Goal: Use online tool/utility: Utilize a website feature to perform a specific function

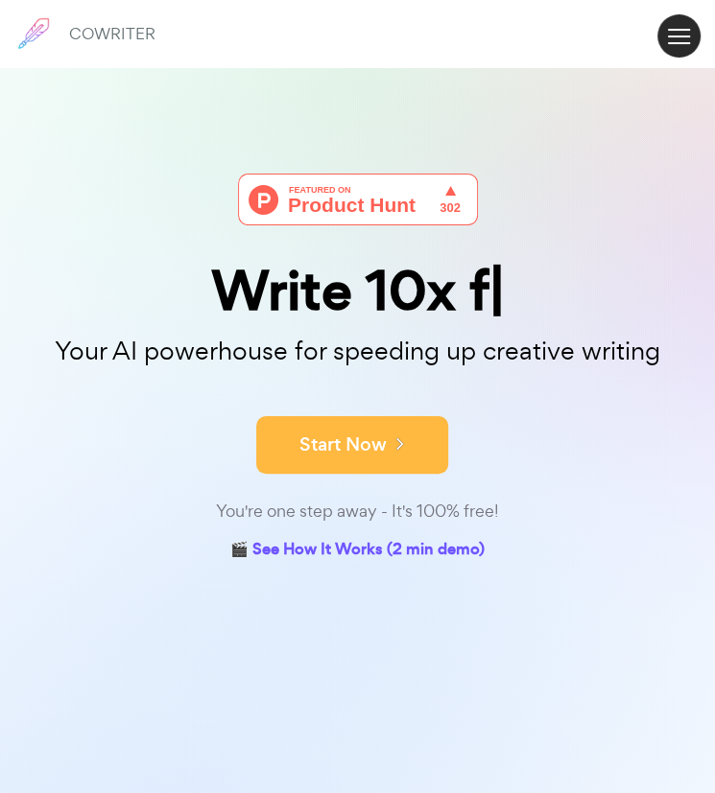
click at [335, 452] on button "Start Now" at bounding box center [352, 445] width 192 height 58
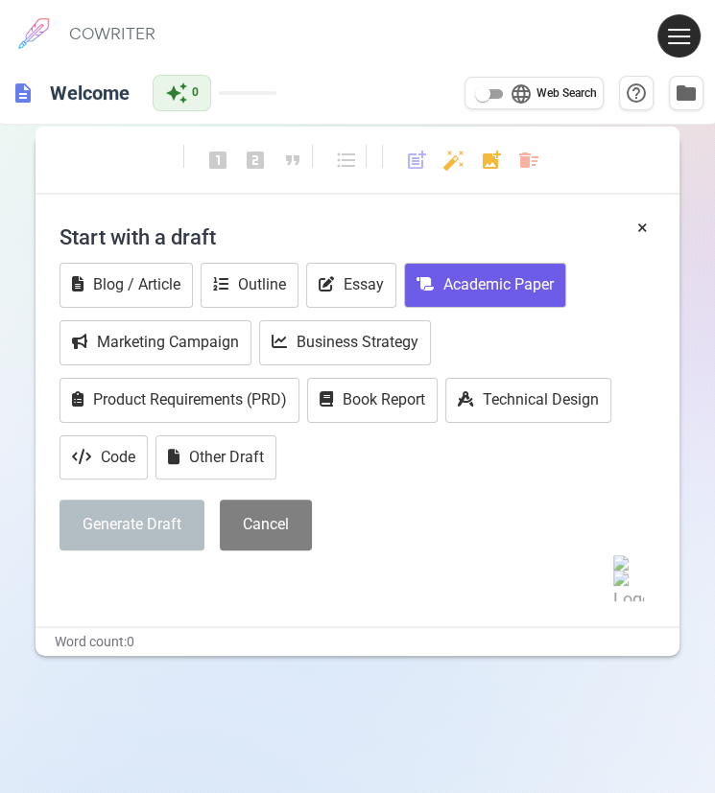
click at [465, 287] on button "Academic Paper" at bounding box center [485, 285] width 162 height 45
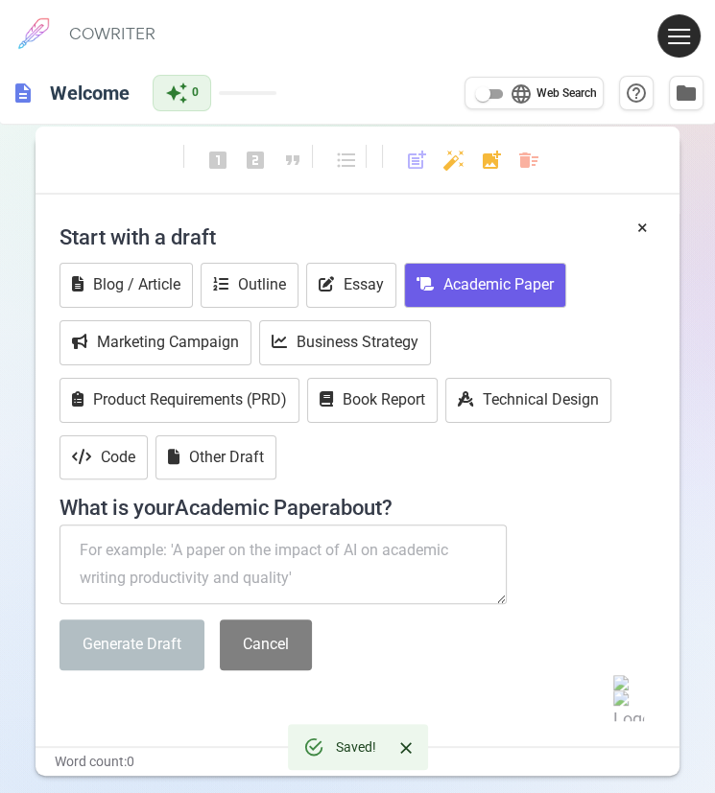
click at [205, 566] on textarea at bounding box center [282, 565] width 446 height 81
click at [353, 558] on textarea at bounding box center [282, 565] width 446 height 81
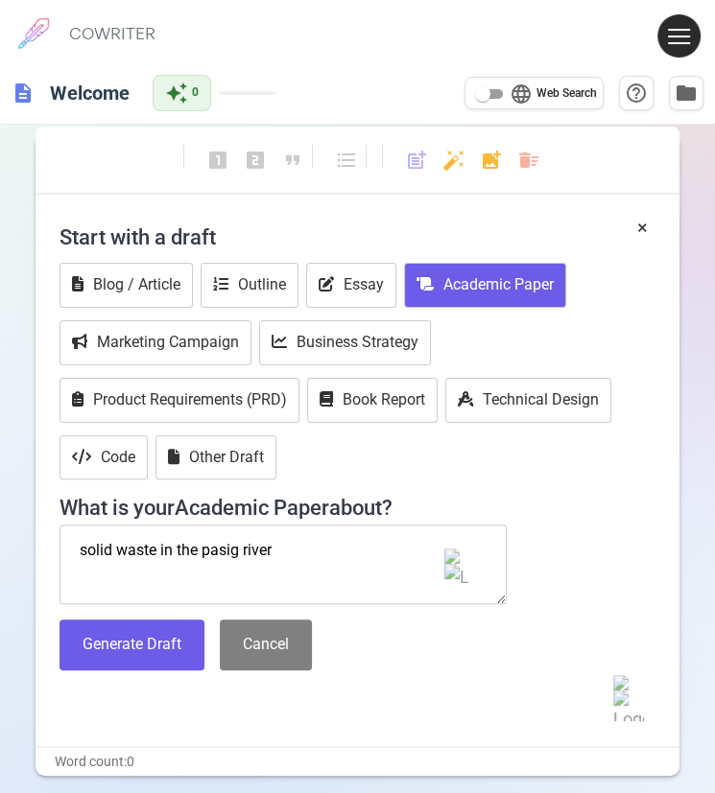
click at [70, 542] on textarea "solid waste in the pasig river" at bounding box center [282, 565] width 446 height 81
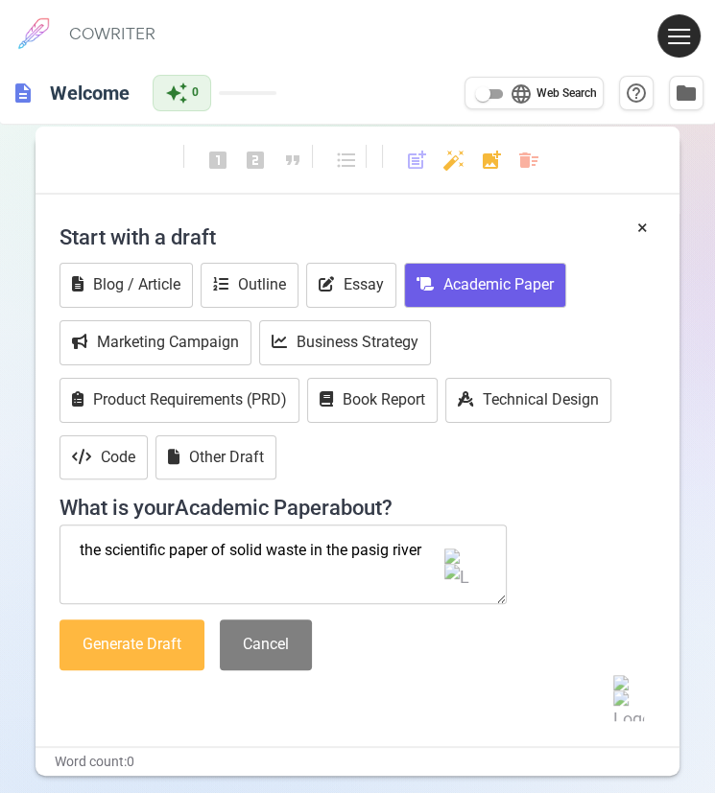
type textarea "the scientific paper of solid waste in the pasig river"
click at [192, 663] on button "Generate Draft" at bounding box center [131, 645] width 145 height 51
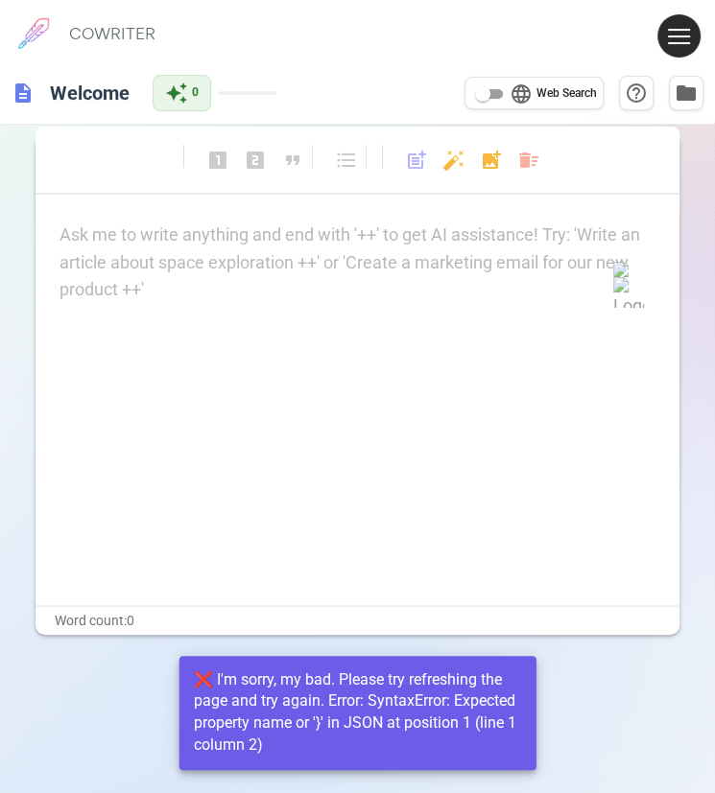
click at [238, 249] on div "Ask me to write anything and end with '++' to get AI assistance! Try: 'Write an…" at bounding box center [357, 263] width 596 height 82
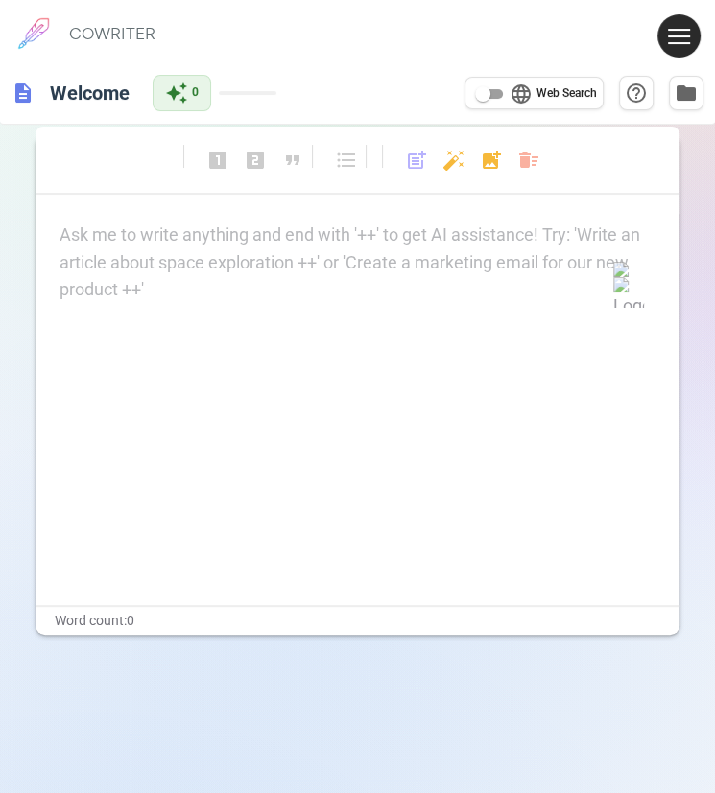
click at [383, 254] on div "Ask me to write anything and end with '++' to get AI assistance! Try: 'Write an…" at bounding box center [357, 263] width 596 height 82
click at [238, 272] on div "Ask me to write anything and end with '++' to get AI assistance! Try: 'Write an…" at bounding box center [357, 263] width 596 height 82
click at [238, 271] on div "Ask me to write anything and end with '++' to get AI assistance! Try: 'Write an…" at bounding box center [357, 263] width 596 height 82
click at [292, 259] on div "Ask me to write anything and end with '++' to get AI assistance! Try: 'Write an…" at bounding box center [357, 263] width 596 height 82
click at [199, 291] on div "Ask me to write anything and end with '++' to get AI assistance! Try: 'Write an…" at bounding box center [357, 263] width 596 height 82
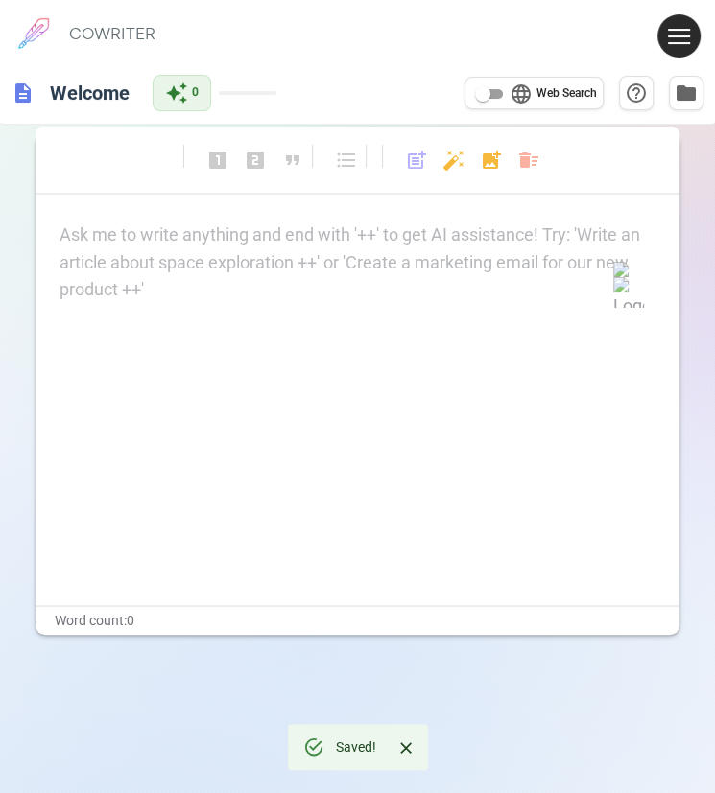
click at [223, 95] on div "auto_awesome 0" at bounding box center [214, 93] width 124 height 36
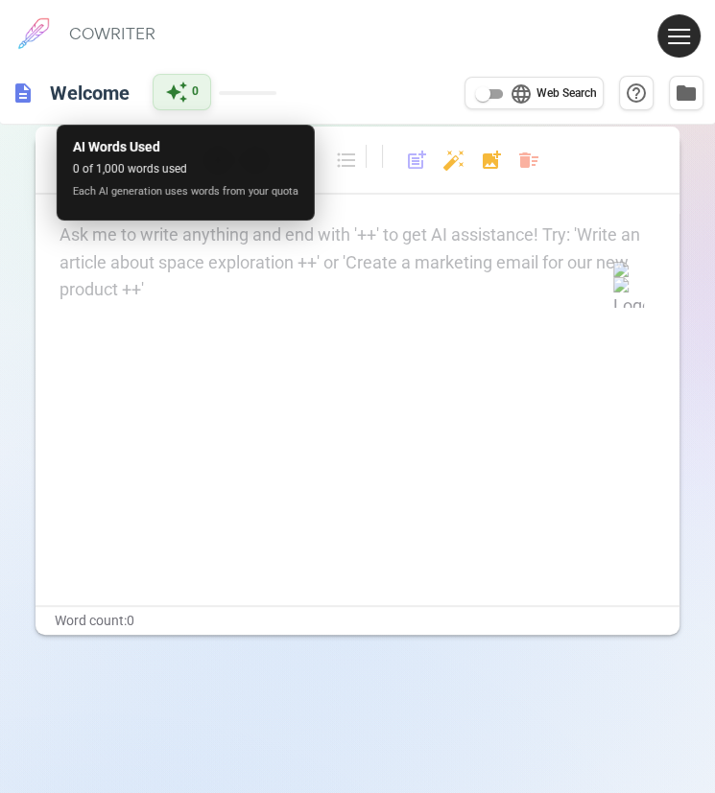
click at [198, 89] on span "0" at bounding box center [195, 91] width 7 height 19
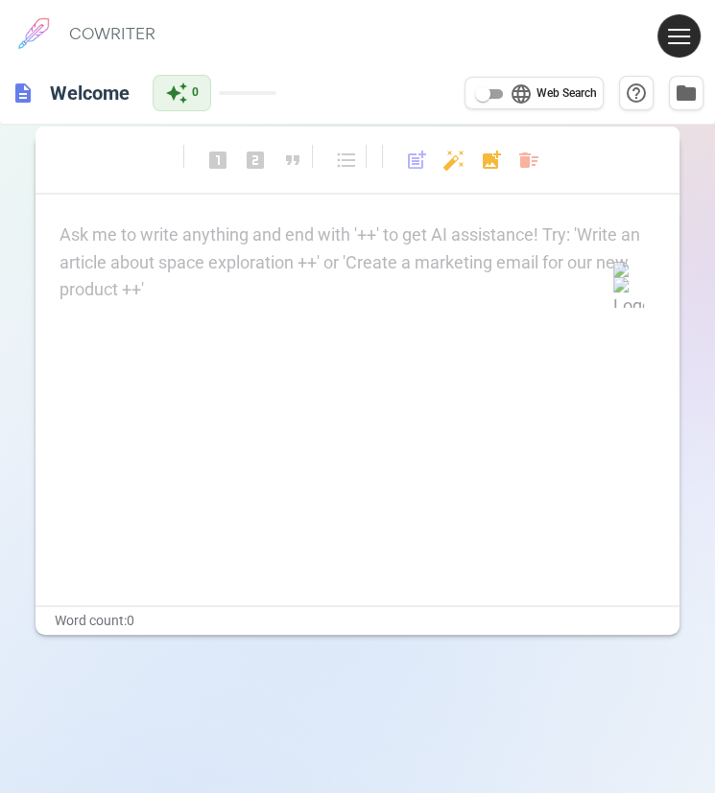
click at [250, 109] on div "auto_awesome 0" at bounding box center [214, 93] width 124 height 36
click at [249, 99] on div "auto_awesome 0" at bounding box center [214, 93] width 124 height 36
